Goal: Transaction & Acquisition: Purchase product/service

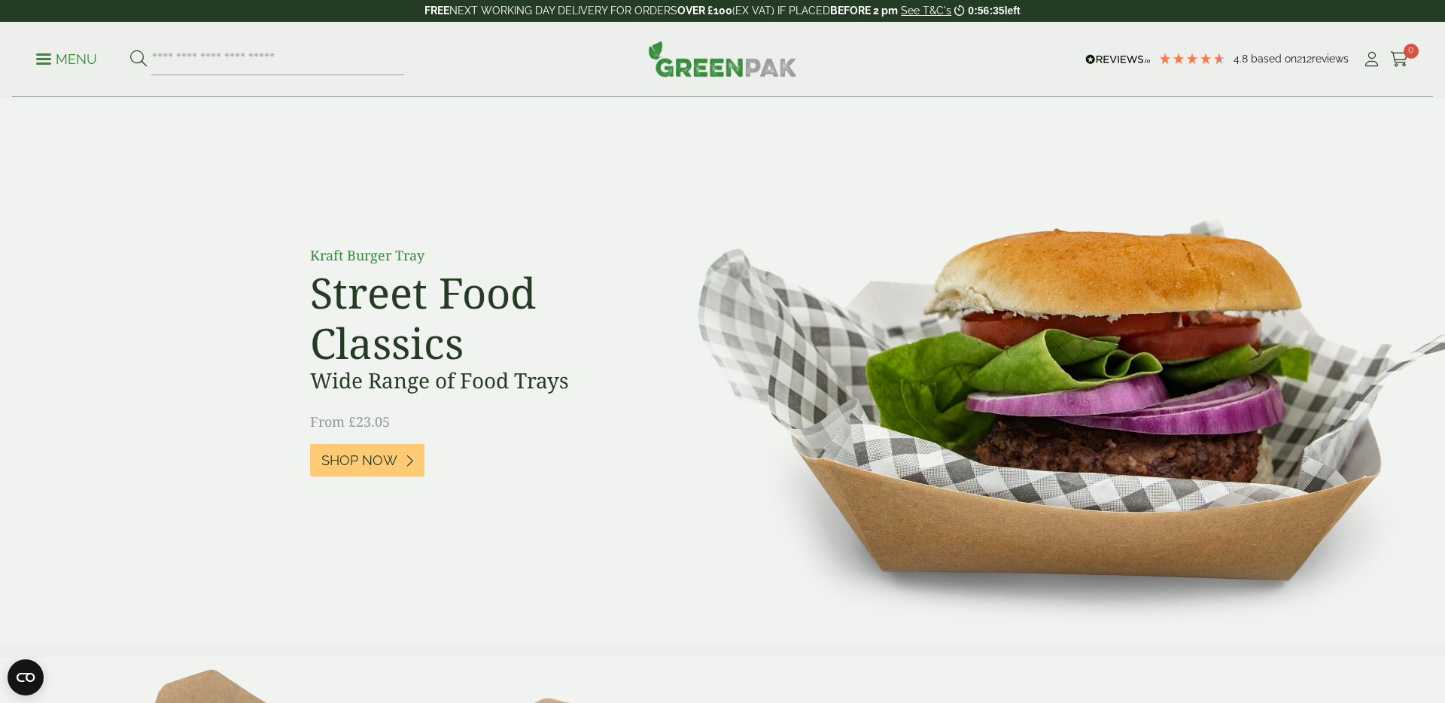
drag, startPoint x: 72, startPoint y: 63, endPoint x: 108, endPoint y: 77, distance: 38.6
click at [72, 63] on p "Menu" at bounding box center [66, 59] width 61 height 18
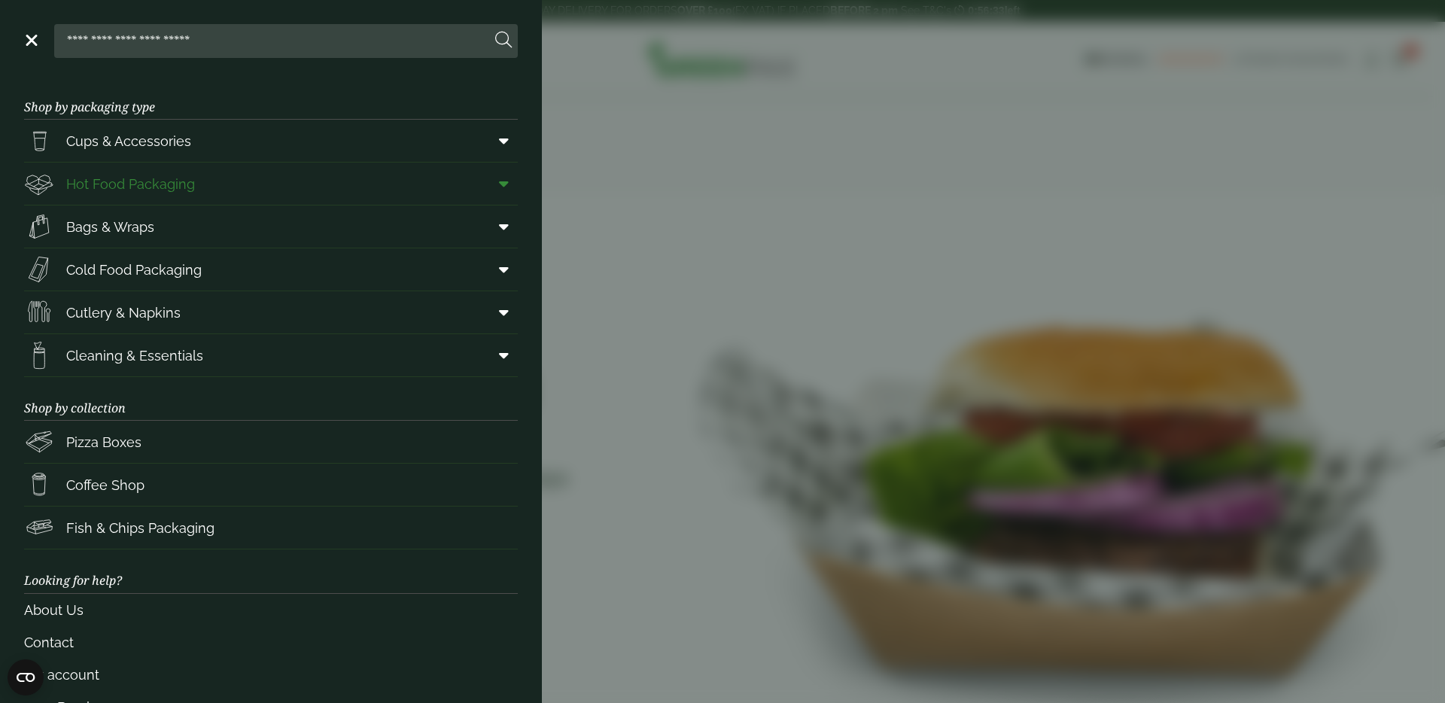
click at [82, 172] on span "Hot Food Packaging" at bounding box center [109, 184] width 171 height 30
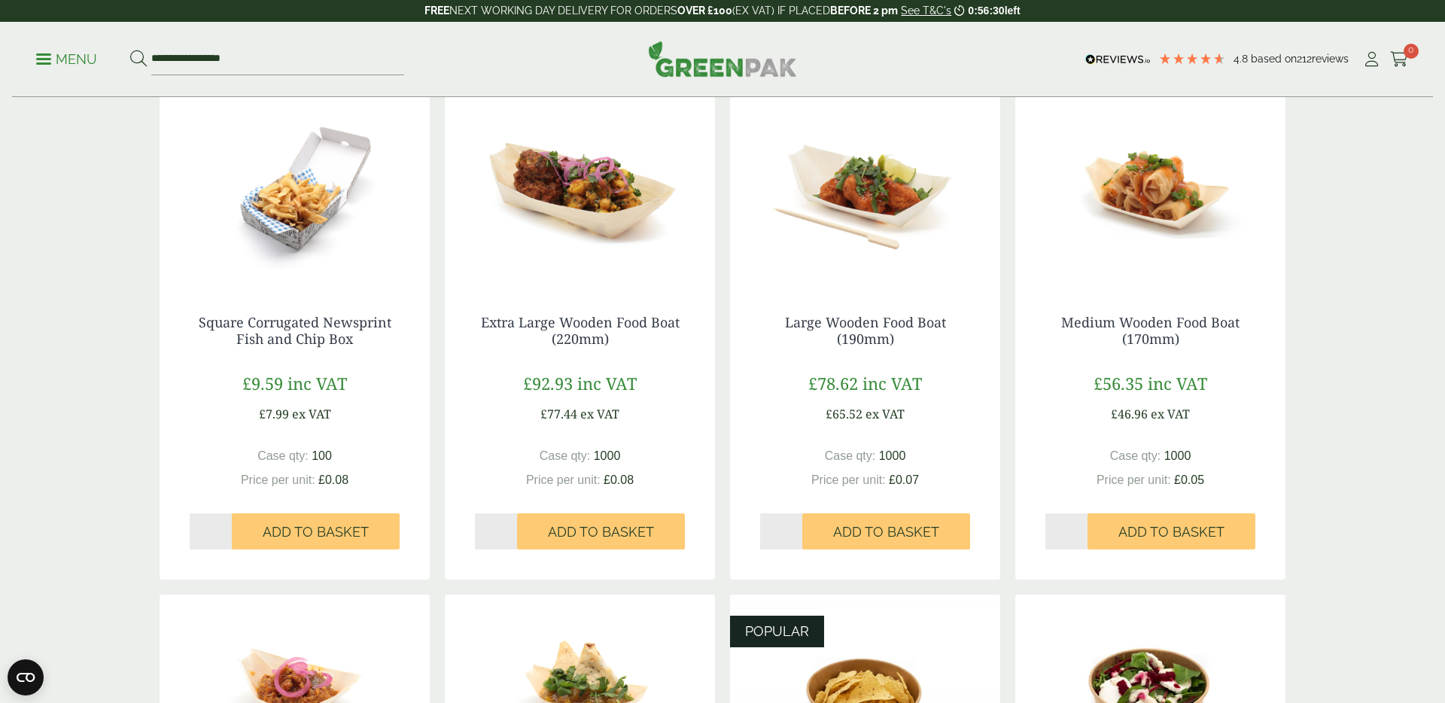
scroll to position [345, 0]
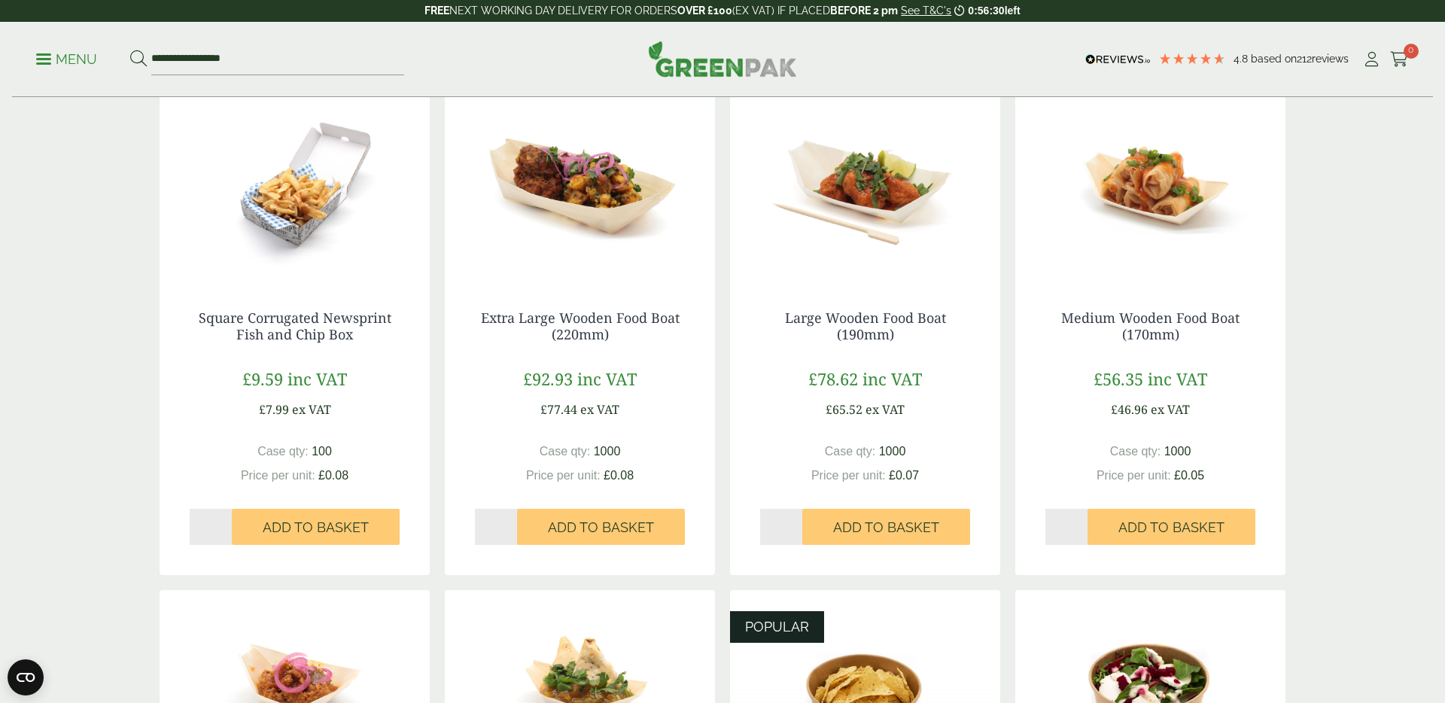
click at [570, 205] on img at bounding box center [580, 186] width 270 height 188
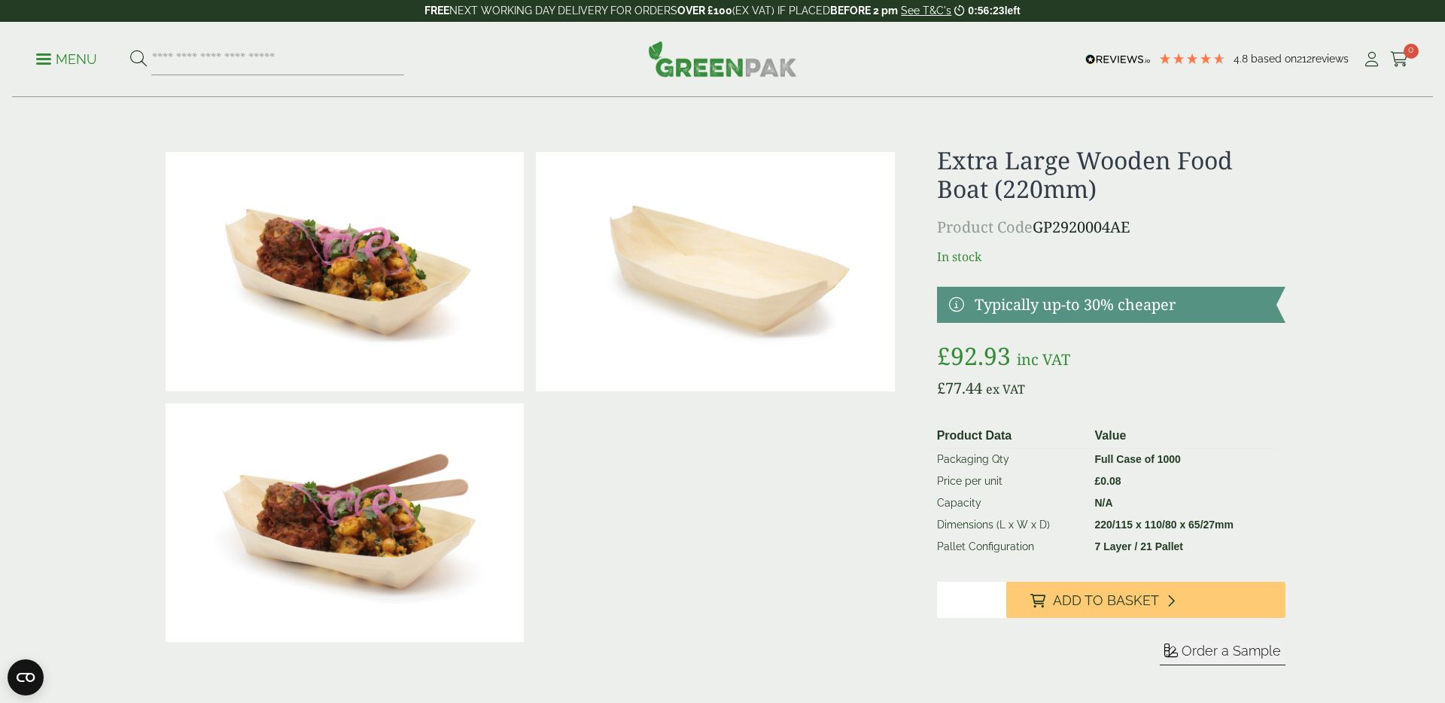
click at [733, 67] on img at bounding box center [722, 59] width 149 height 36
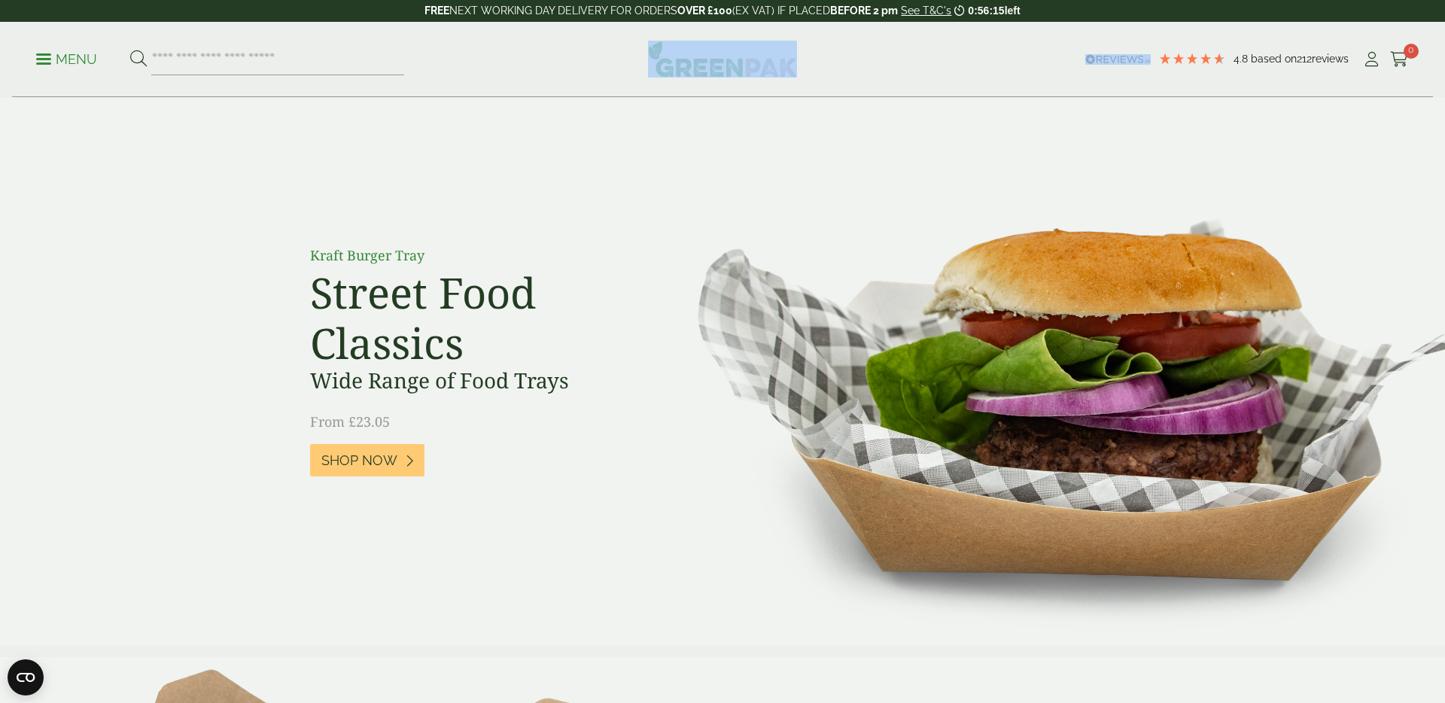
drag, startPoint x: 973, startPoint y: 63, endPoint x: 636, endPoint y: 68, distance: 337.1
click at [636, 68] on div "Menu 4.8 Based on 212 reviews My Account" at bounding box center [722, 59] width 1420 height 75
click at [585, 68] on div "Menu" at bounding box center [310, 60] width 549 height 32
